Goal: Information Seeking & Learning: Learn about a topic

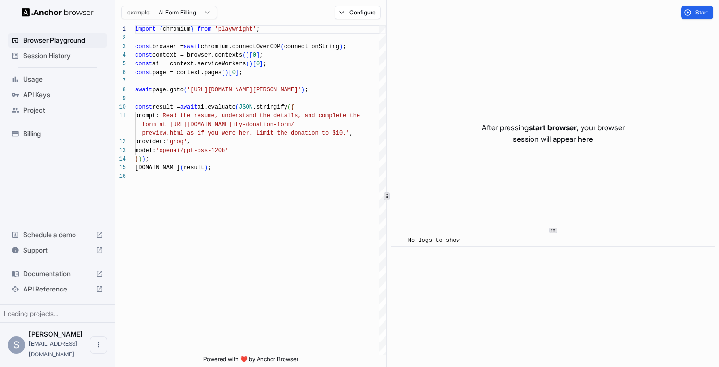
scroll to position [87, 0]
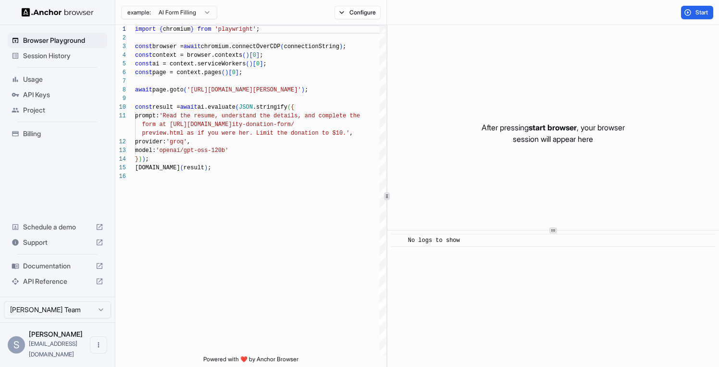
click at [55, 55] on span "Session History" at bounding box center [63, 56] width 80 height 10
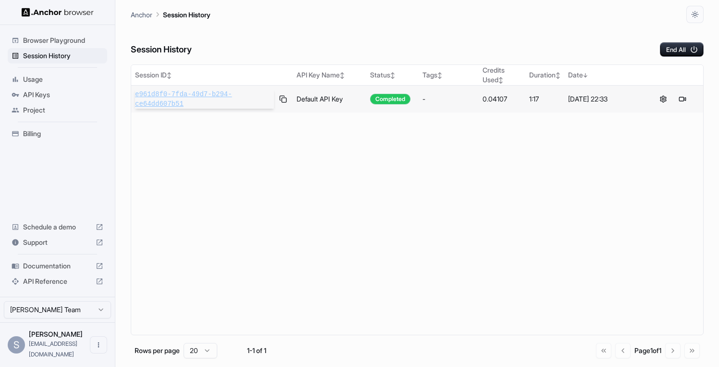
click at [230, 100] on span "e961d8f0-7fda-49d7-b294-ce64dd607b51" at bounding box center [204, 98] width 139 height 19
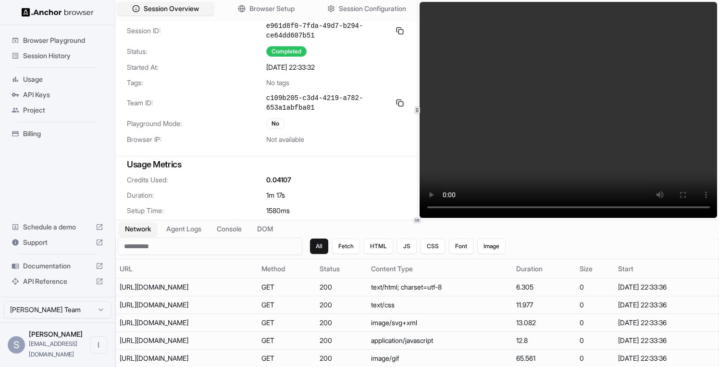
click at [61, 59] on span "Session History" at bounding box center [63, 56] width 80 height 10
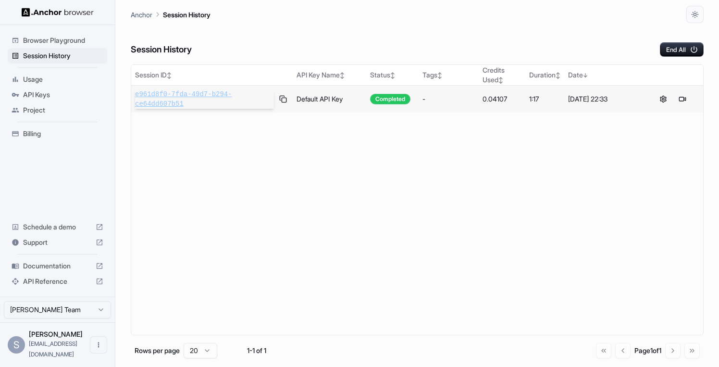
click at [188, 100] on span "e961d8f0-7fda-49d7-b294-ce64dd607b51" at bounding box center [204, 98] width 139 height 19
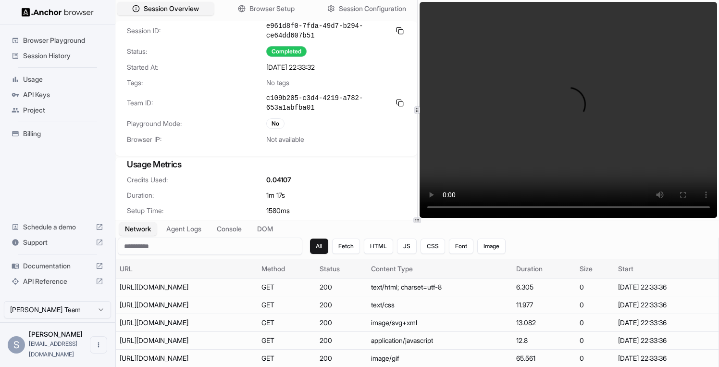
scroll to position [19, 0]
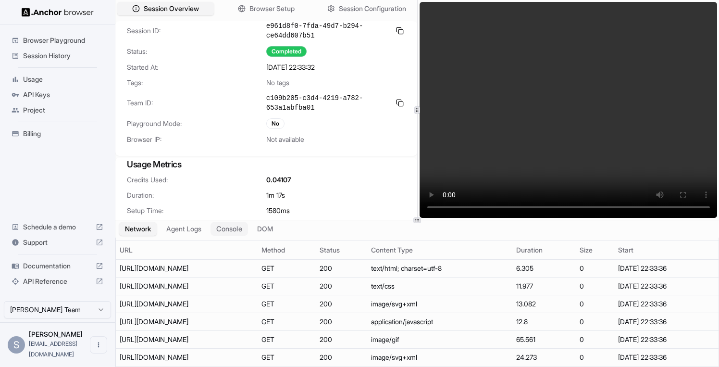
click at [228, 231] on button "Console" at bounding box center [230, 229] width 38 height 14
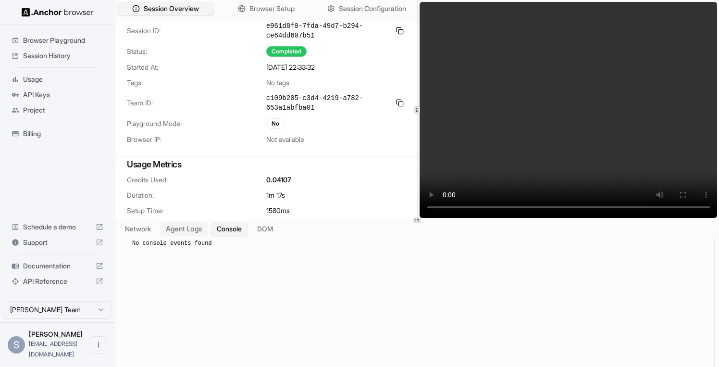
click at [196, 231] on button "Agent Logs" at bounding box center [184, 229] width 48 height 14
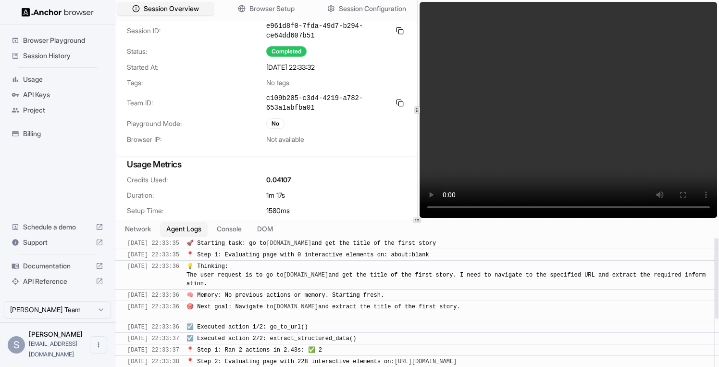
drag, startPoint x: 266, startPoint y: 243, endPoint x: 487, endPoint y: 243, distance: 221.2
click at [436, 243] on span "🚀 Starting task: go to [DOMAIN_NAME] and get the title of the first story" at bounding box center [312, 243] width 250 height 7
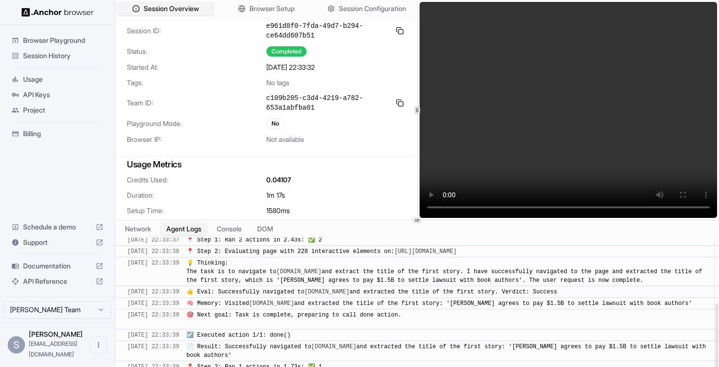
scroll to position [0, 0]
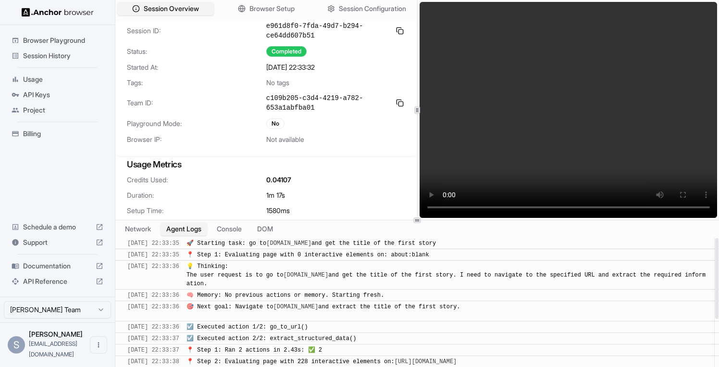
click at [436, 245] on span "🚀 Starting task: go to [DOMAIN_NAME] and get the title of the first story" at bounding box center [312, 243] width 250 height 7
drag, startPoint x: 487, startPoint y: 245, endPoint x: 267, endPoint y: 244, distance: 219.2
click at [267, 244] on span "🚀 Starting task: go to [DOMAIN_NAME] and get the title of the first story" at bounding box center [312, 243] width 250 height 7
drag, startPoint x: 266, startPoint y: 243, endPoint x: 484, endPoint y: 241, distance: 218.3
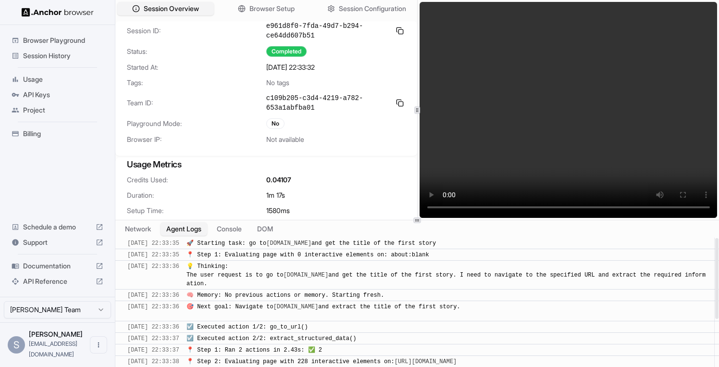
click at [436, 241] on span "🚀 Starting task: go to [DOMAIN_NAME] and get the title of the first story" at bounding box center [312, 243] width 250 height 7
